Goal: Information Seeking & Learning: Learn about a topic

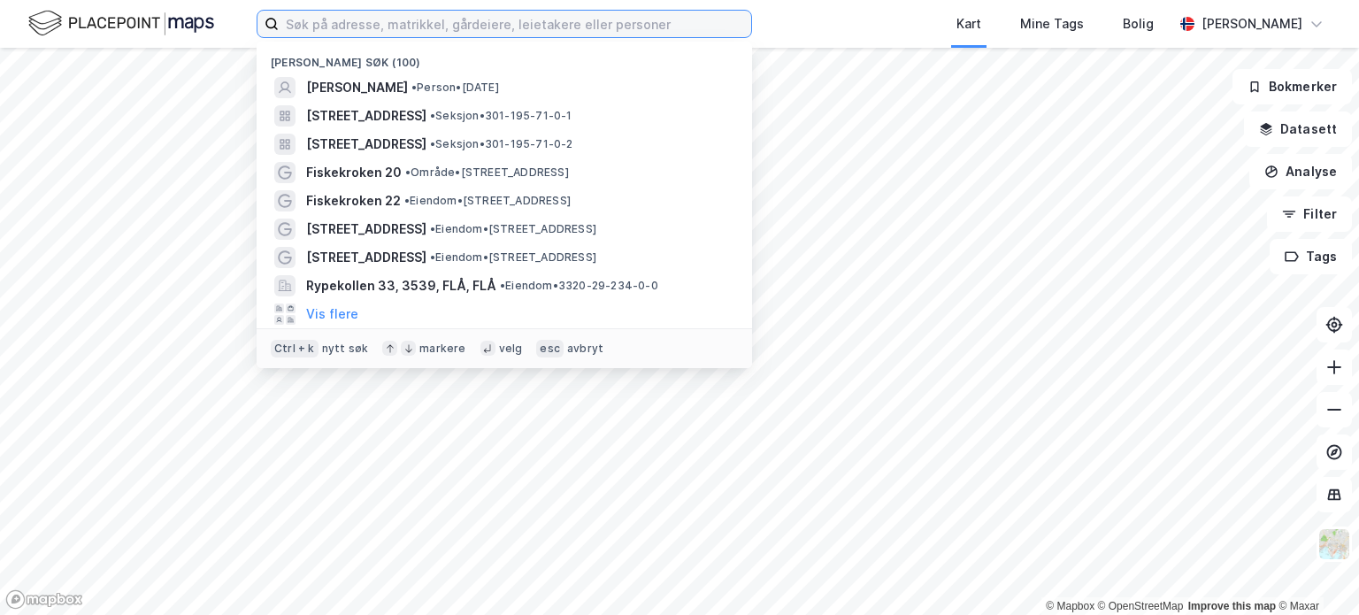
click at [341, 27] on input at bounding box center [515, 24] width 473 height 27
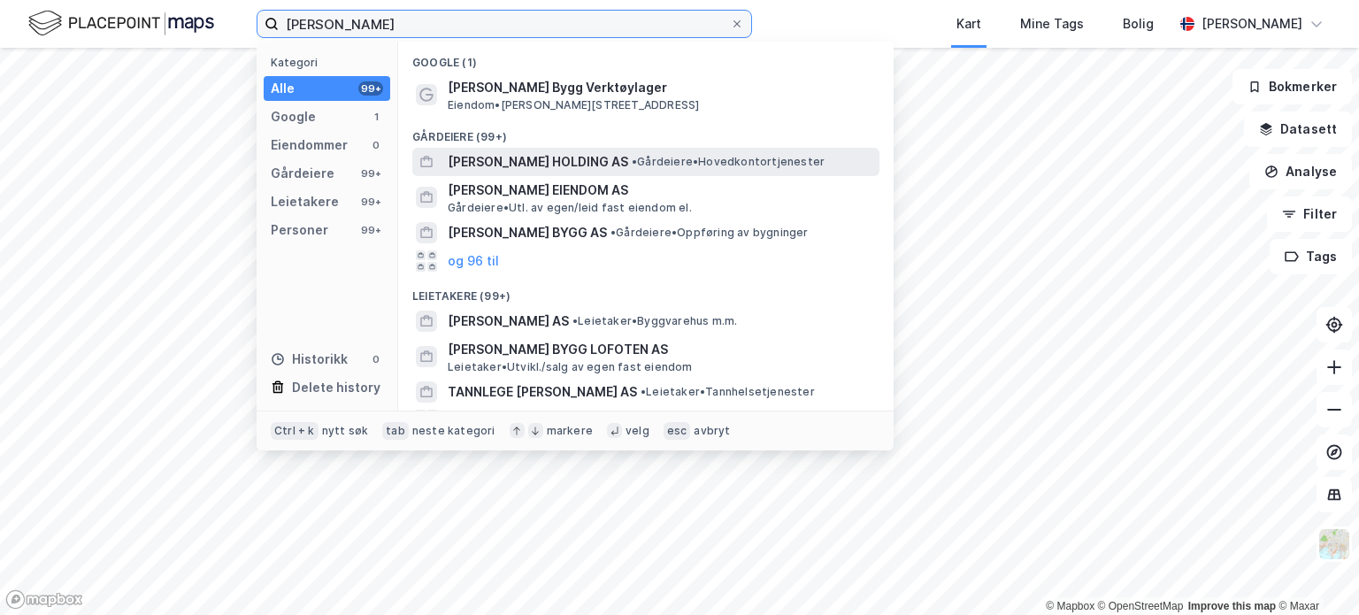
type input "[PERSON_NAME]"
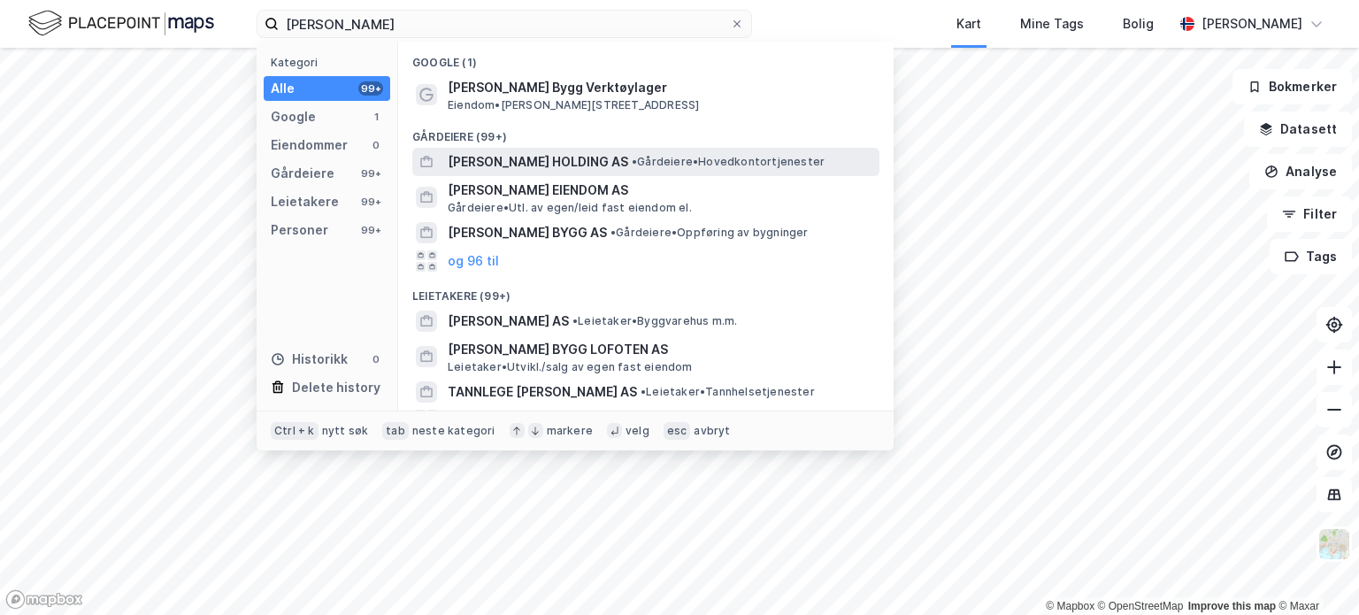
click at [503, 168] on span "[PERSON_NAME] HOLDING AS" at bounding box center [538, 161] width 181 height 21
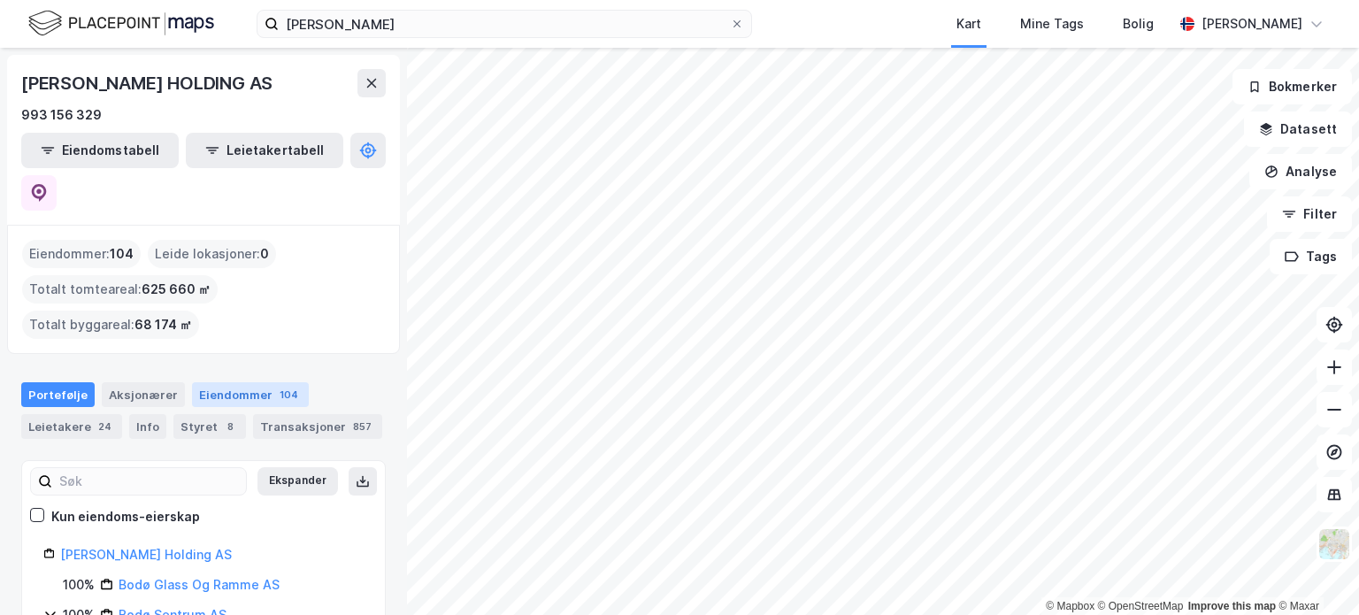
click at [248, 382] on div "Eiendommer 104" at bounding box center [250, 394] width 117 height 25
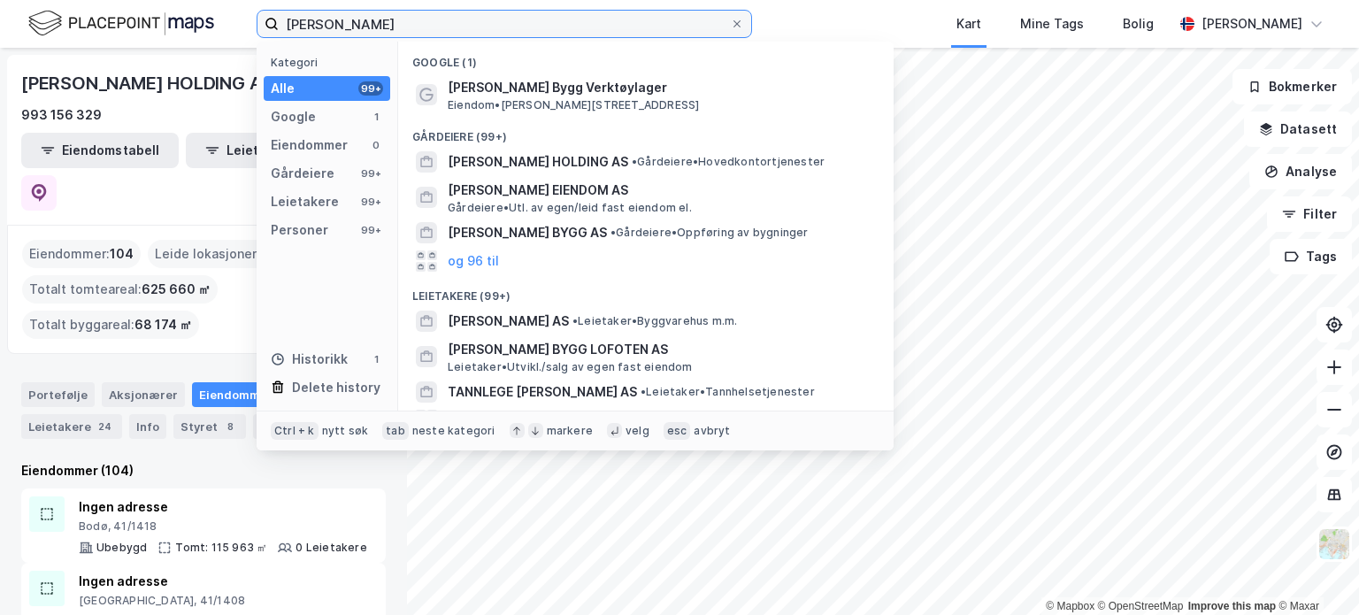
click at [432, 24] on input "[PERSON_NAME]" at bounding box center [504, 24] width 451 height 27
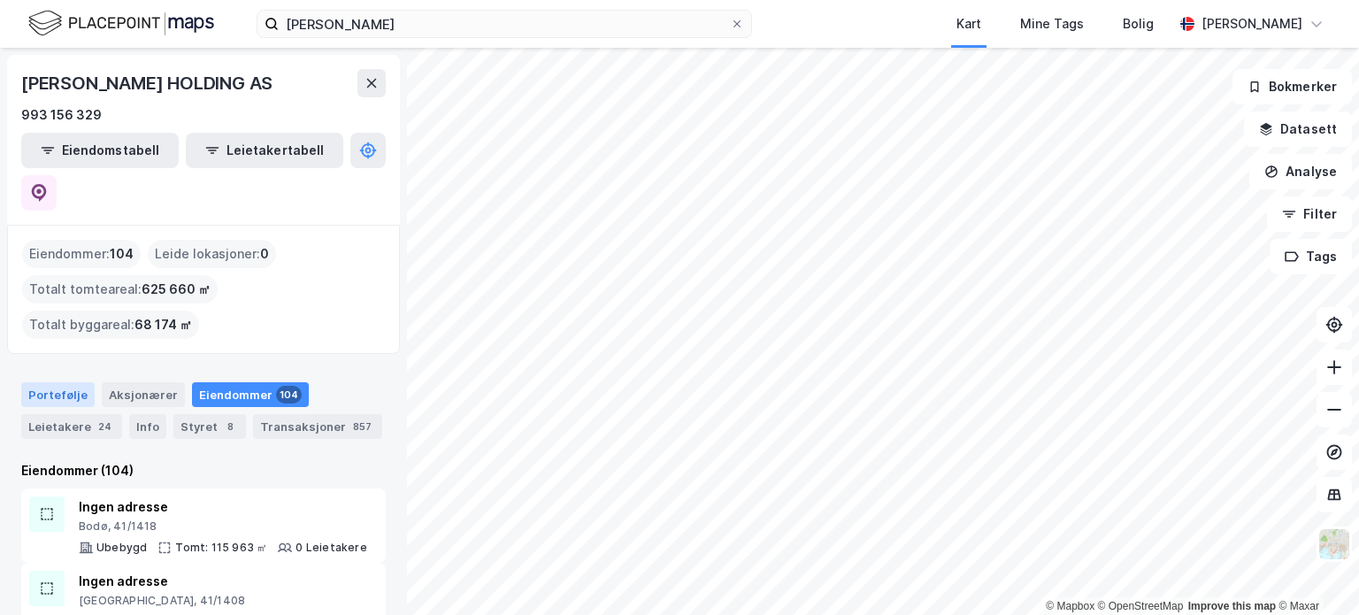
click at [67, 382] on div "Portefølje" at bounding box center [57, 394] width 73 height 25
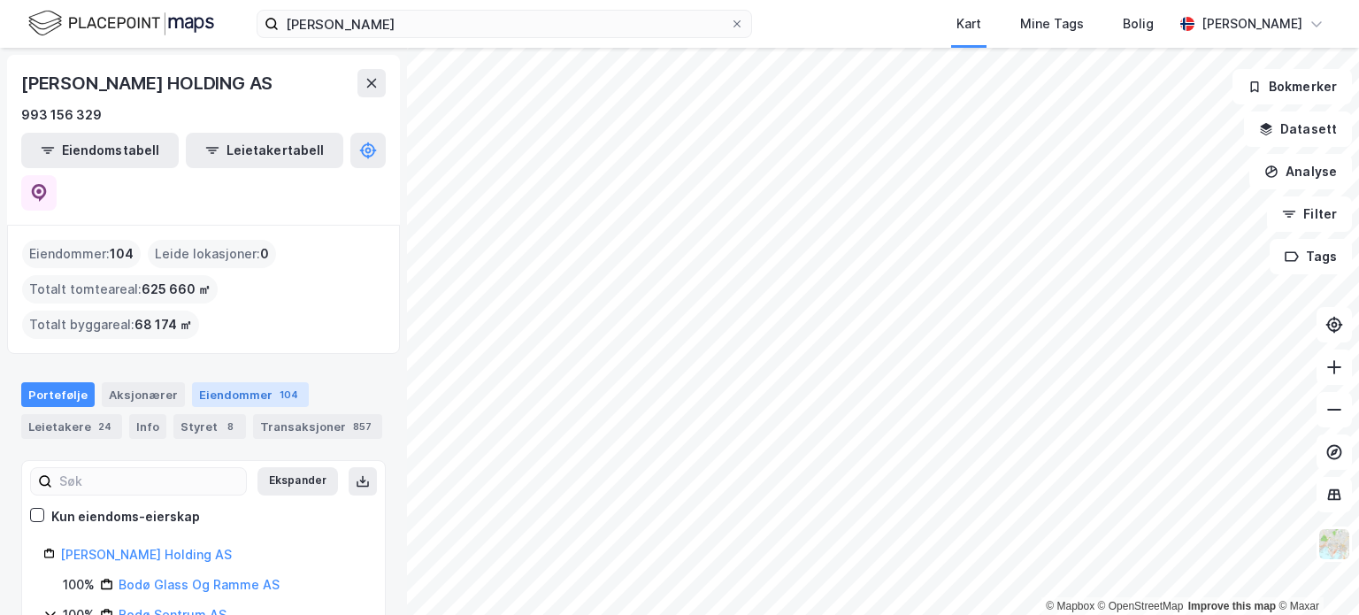
click at [231, 382] on div "Eiendommer 104" at bounding box center [250, 394] width 117 height 25
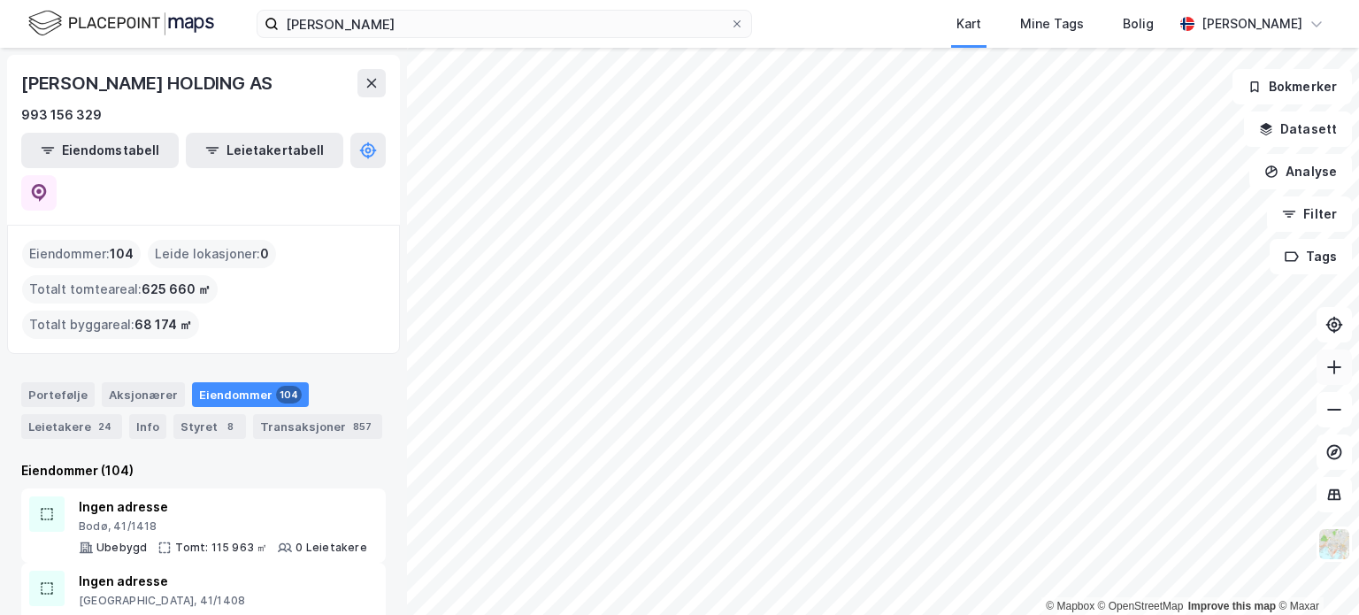
click at [1331, 357] on button at bounding box center [1334, 367] width 35 height 35
click at [1327, 371] on icon at bounding box center [1335, 367] width 18 height 18
click at [1340, 366] on icon at bounding box center [1334, 367] width 14 height 2
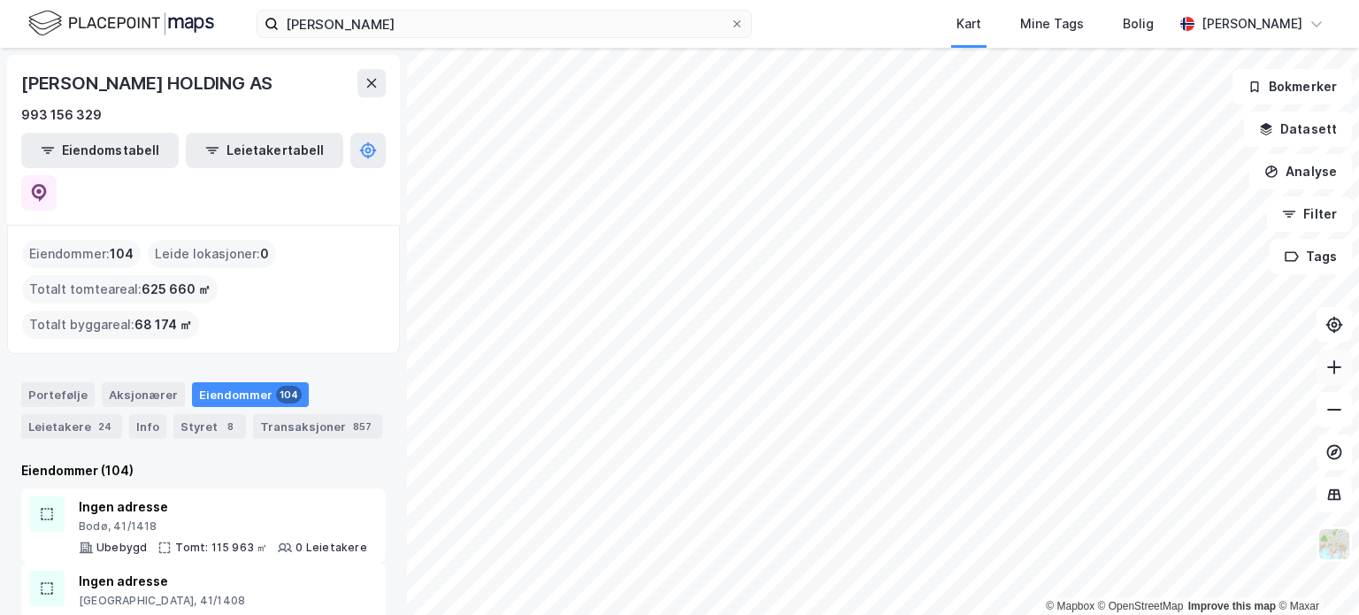
click at [1340, 366] on icon at bounding box center [1334, 367] width 14 height 2
click at [1337, 368] on icon at bounding box center [1335, 367] width 18 height 18
